Goal: Use online tool/utility: Utilize a website feature to perform a specific function

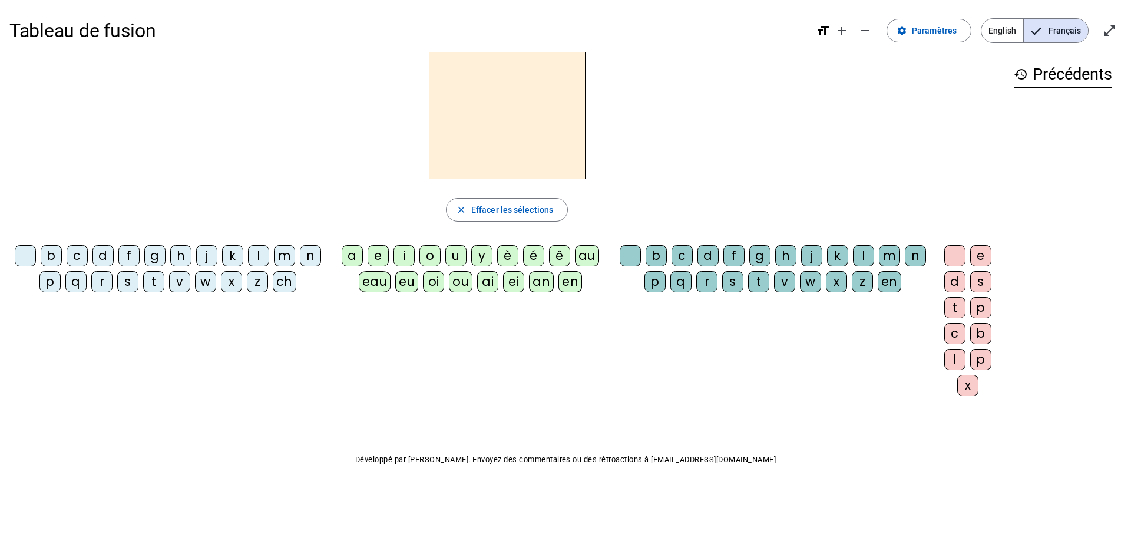
drag, startPoint x: 51, startPoint y: 253, endPoint x: 90, endPoint y: 257, distance: 39.6
click at [52, 253] on div "b" at bounding box center [51, 255] width 21 height 21
click at [380, 259] on div "e" at bounding box center [378, 255] width 21 height 21
click at [677, 240] on div "b c d f g h j k l m n p q r s t v w x z en" at bounding box center [775, 270] width 322 height 61
click at [681, 250] on div "c" at bounding box center [681, 255] width 21 height 21
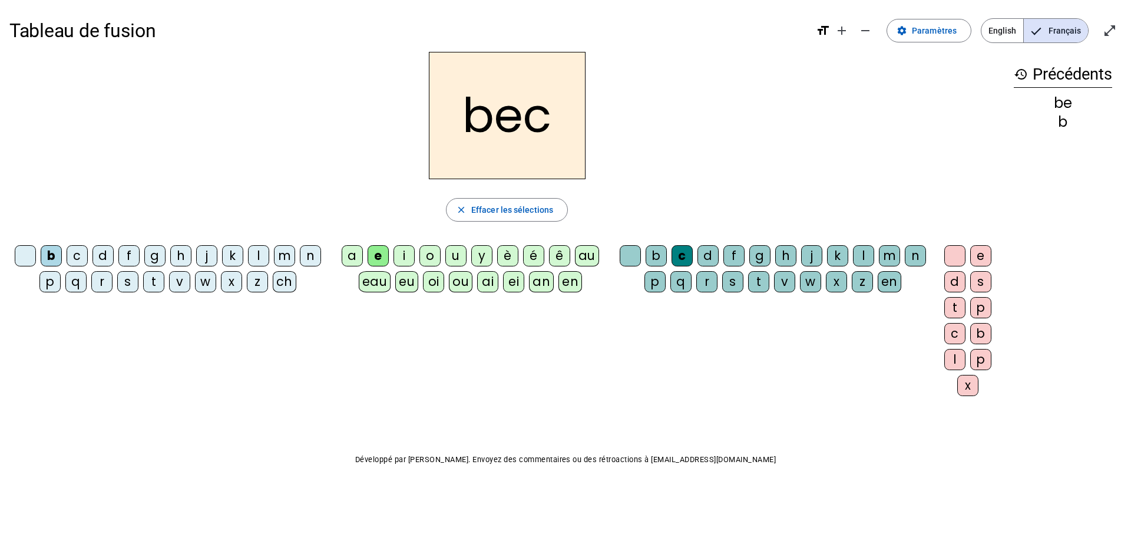
click at [123, 279] on div "s" at bounding box center [127, 281] width 21 height 21
click at [347, 259] on div "a" at bounding box center [352, 255] width 21 height 21
click at [627, 253] on div at bounding box center [630, 255] width 21 height 21
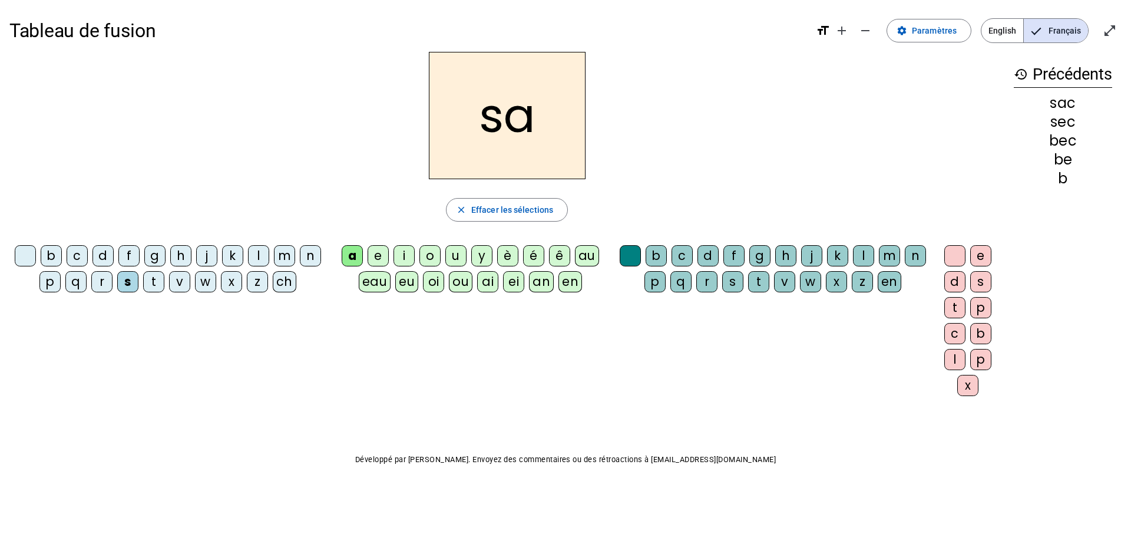
click at [178, 284] on div "v" at bounding box center [179, 281] width 21 height 21
click at [745, 257] on div "l" at bounding box center [863, 255] width 21 height 21
click at [285, 259] on div "m" at bounding box center [284, 255] width 21 height 21
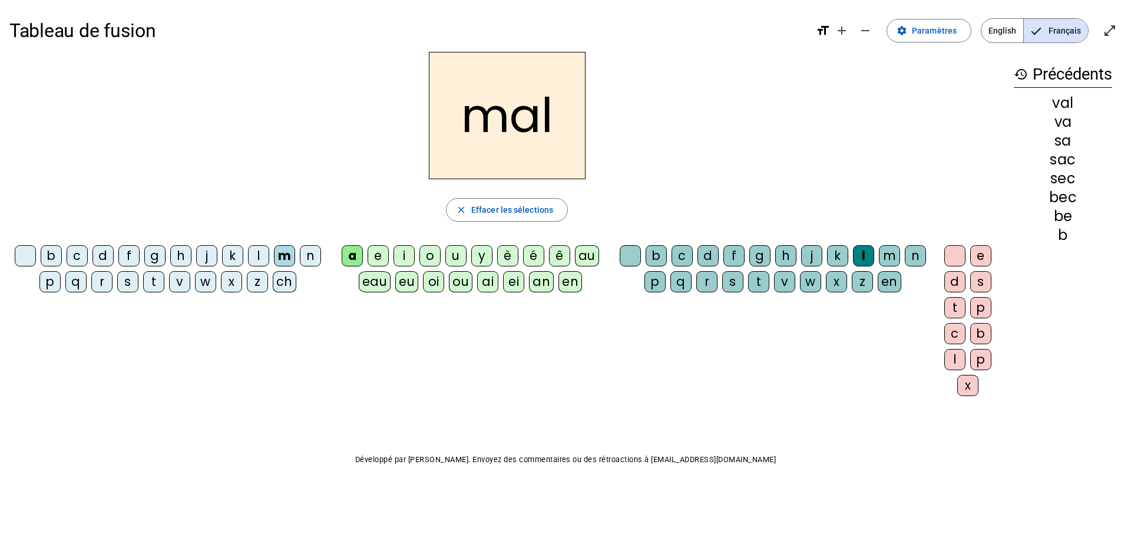
click at [402, 254] on div "i" at bounding box center [403, 255] width 21 height 21
click at [123, 284] on div "s" at bounding box center [127, 281] width 21 height 21
click at [352, 256] on div "a" at bounding box center [352, 255] width 21 height 21
click at [429, 257] on div "o" at bounding box center [429, 255] width 21 height 21
click at [376, 257] on div "e" at bounding box center [378, 255] width 21 height 21
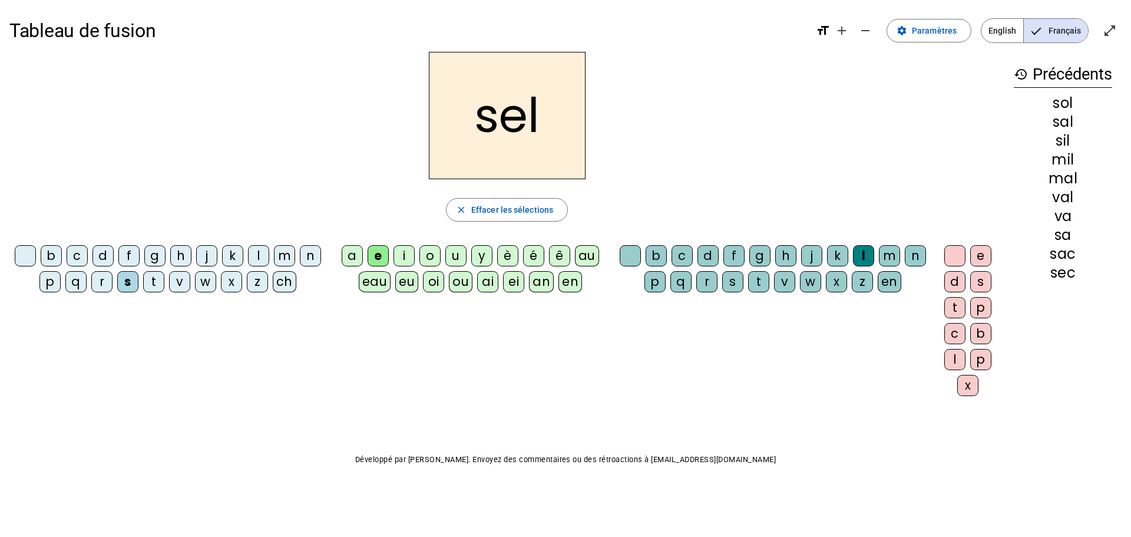
click at [157, 250] on div "g" at bounding box center [154, 255] width 21 height 21
click at [54, 256] on div "b" at bounding box center [51, 255] width 21 height 21
click at [122, 256] on div "f" at bounding box center [128, 255] width 21 height 21
click at [155, 283] on div "t" at bounding box center [153, 281] width 21 height 21
